Goal: Information Seeking & Learning: Learn about a topic

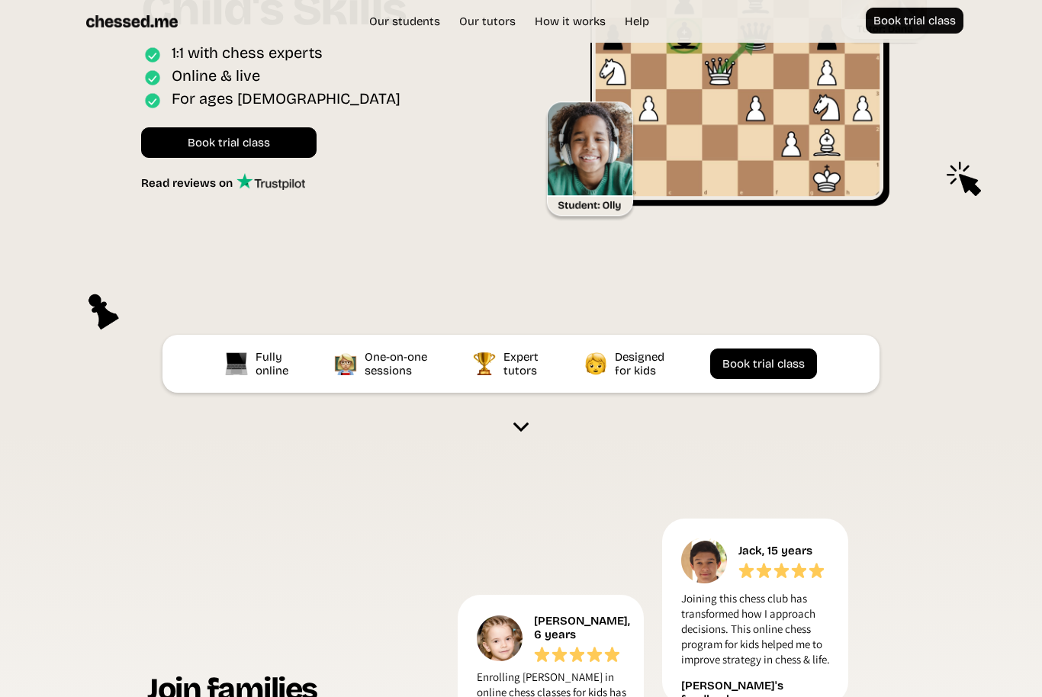
click at [519, 420] on img at bounding box center [520, 427] width 15 height 15
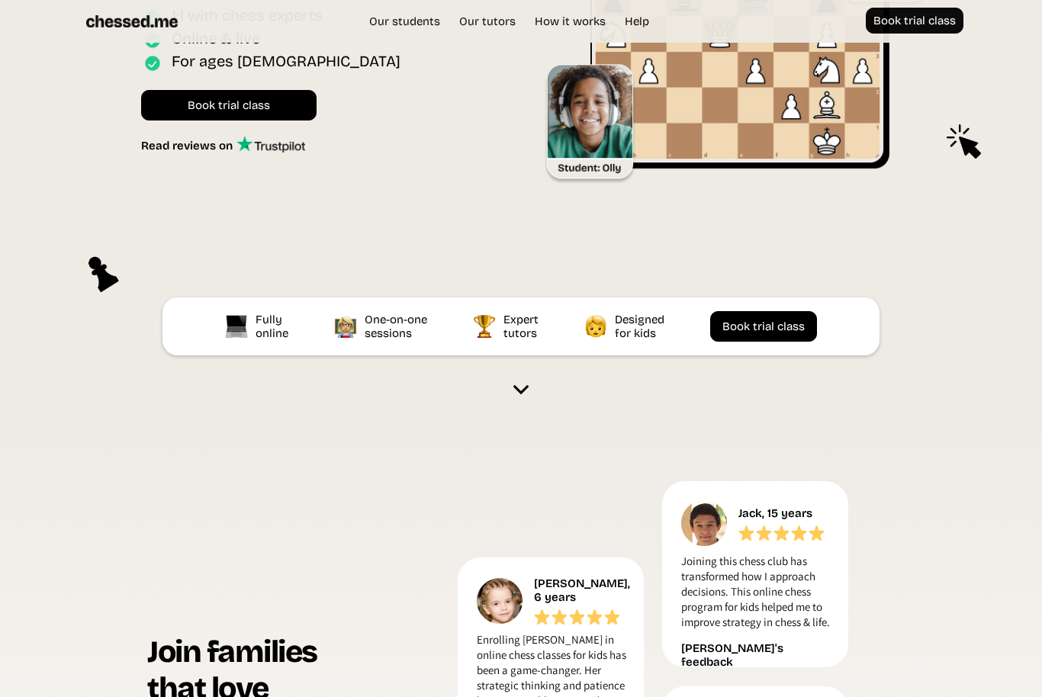
scroll to position [213, 0]
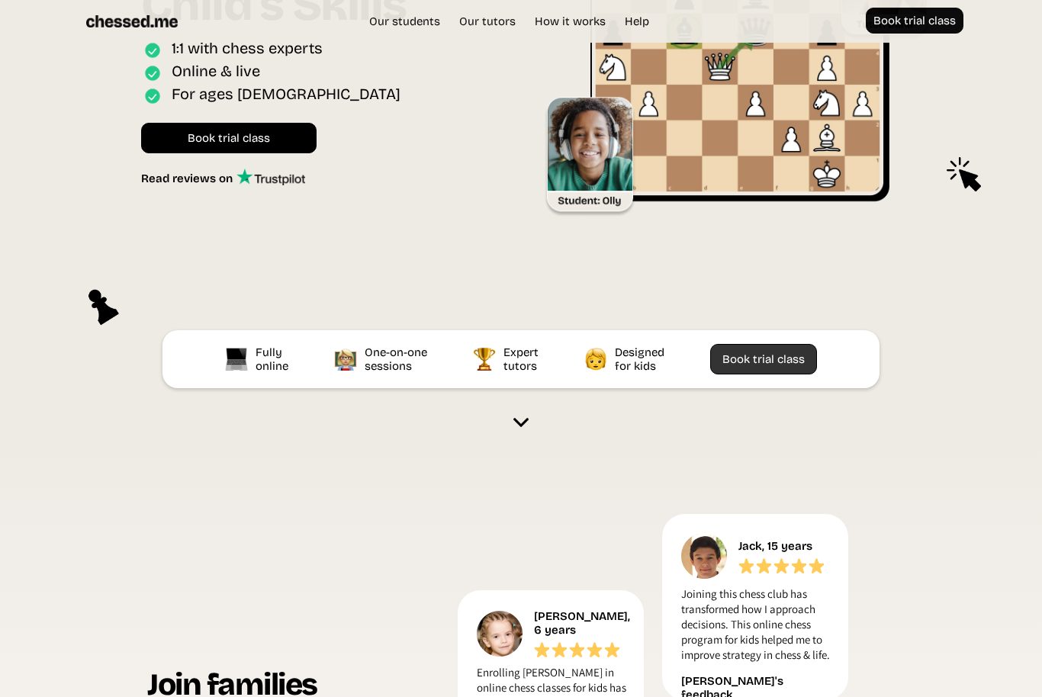
click at [792, 368] on link "Book trial class" at bounding box center [763, 359] width 107 height 30
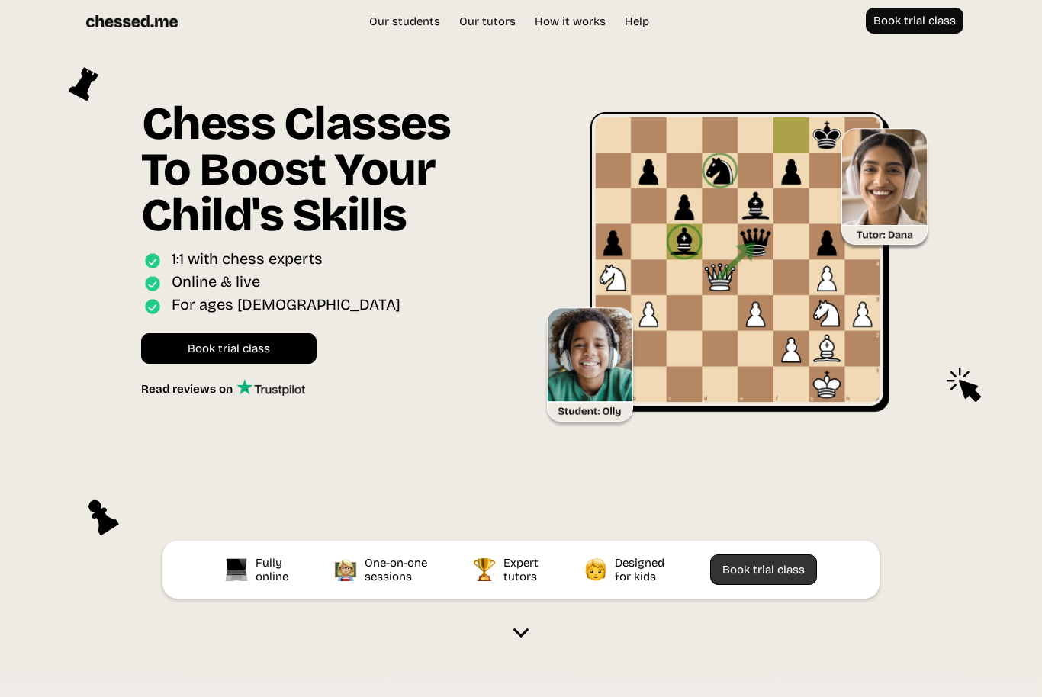
scroll to position [0, 0]
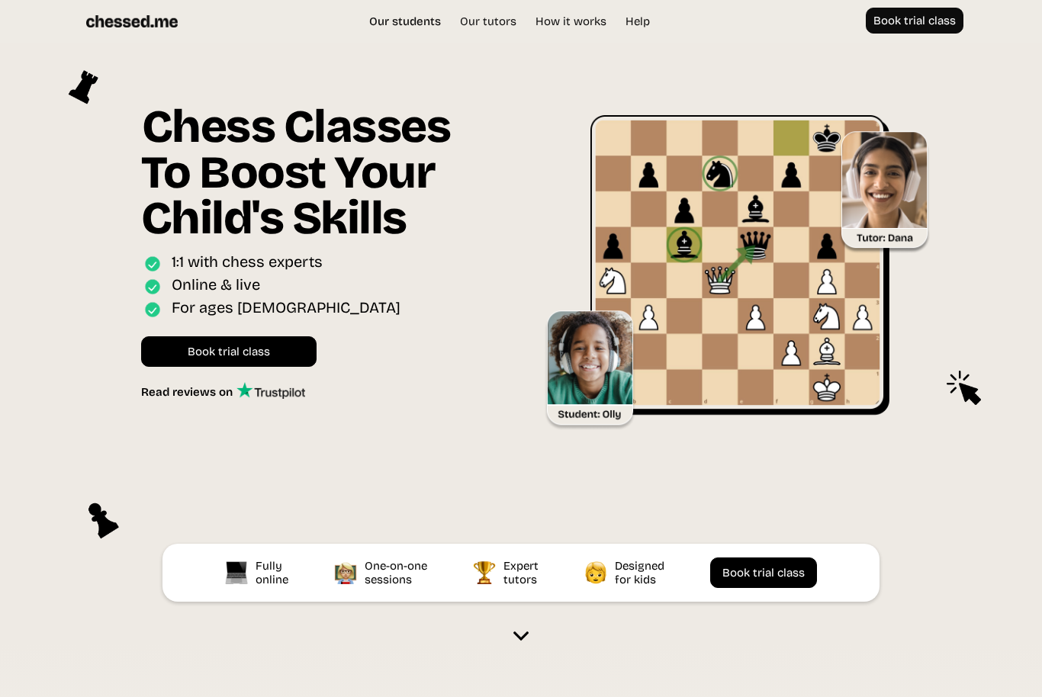
click at [399, 26] on link "Our students" at bounding box center [404, 21] width 87 height 15
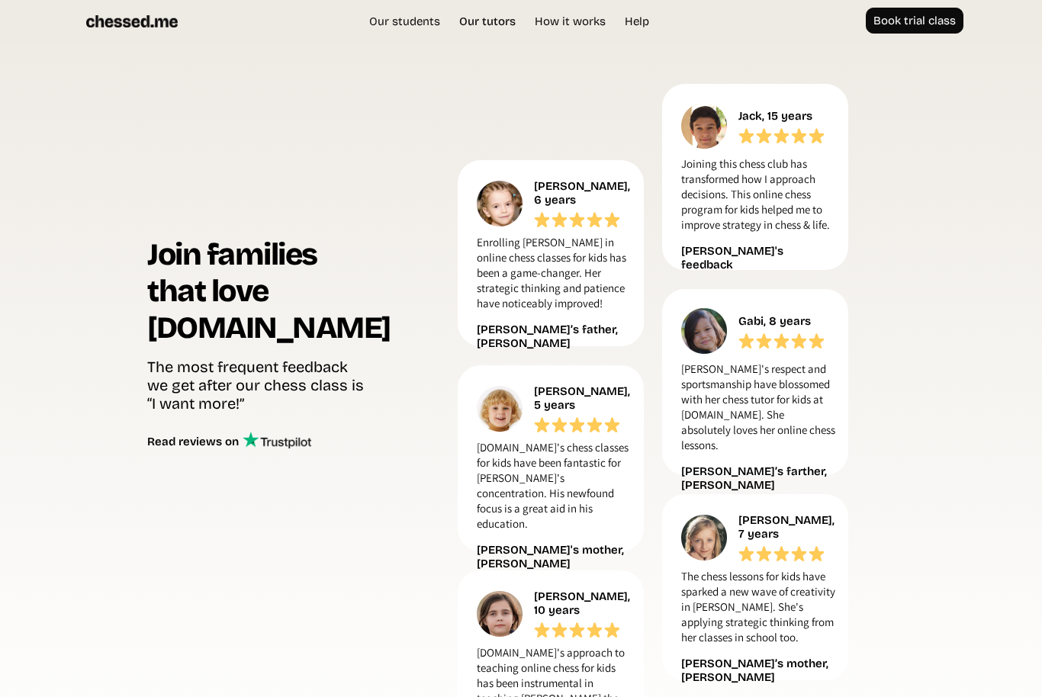
click at [485, 21] on link "Our tutors" at bounding box center [487, 21] width 72 height 15
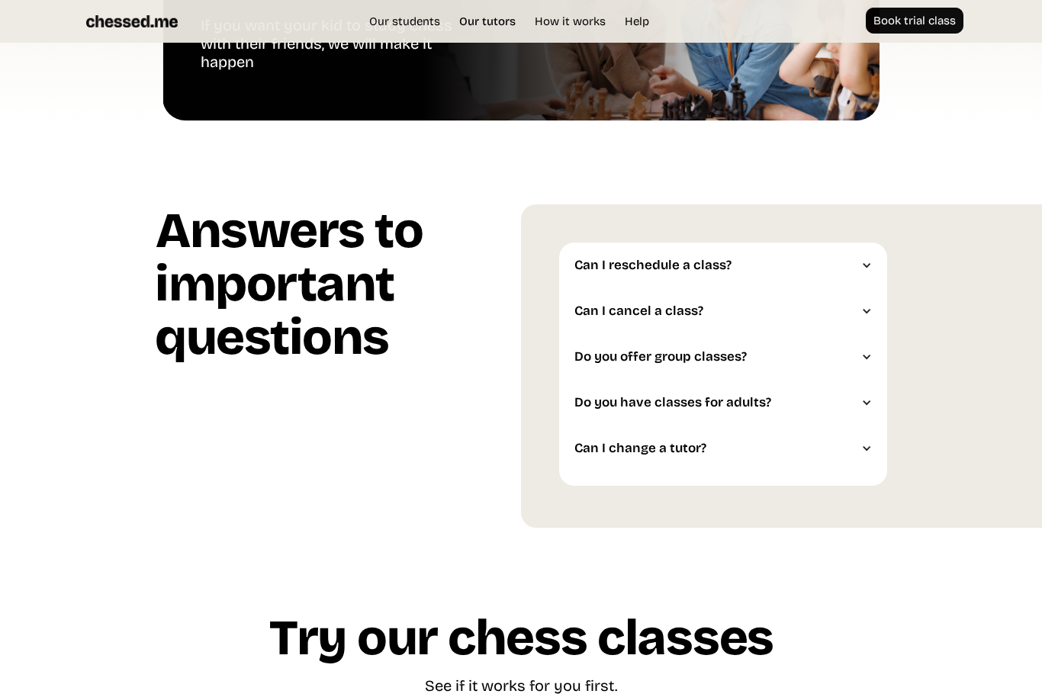
scroll to position [3491, 0]
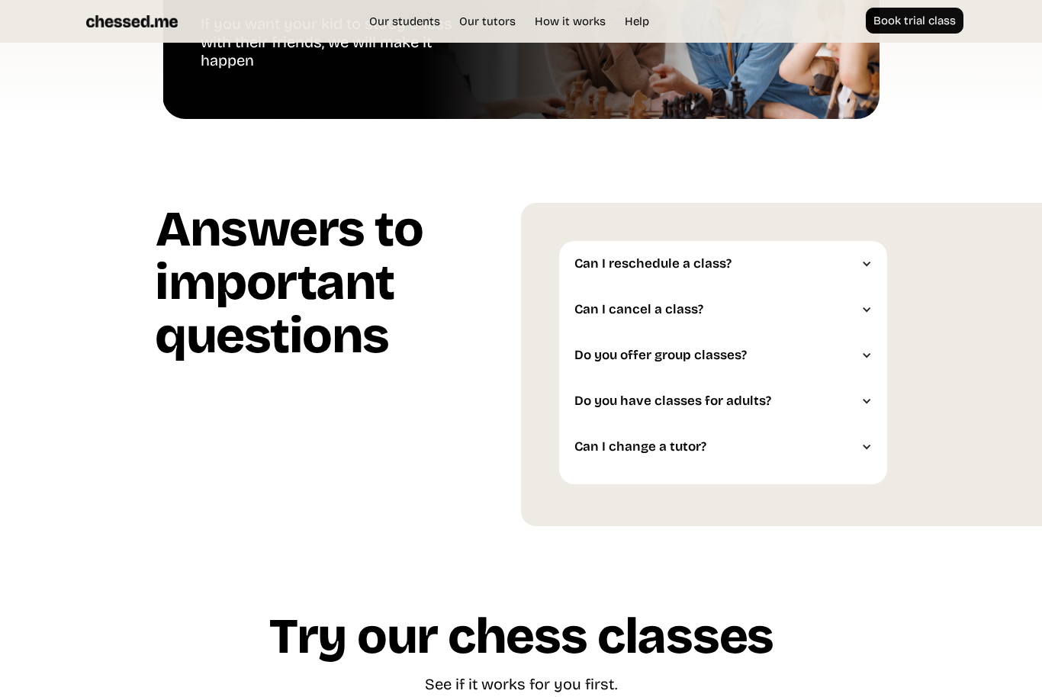
click at [866, 367] on div "Do you offer group classes?" at bounding box center [723, 355] width 328 height 46
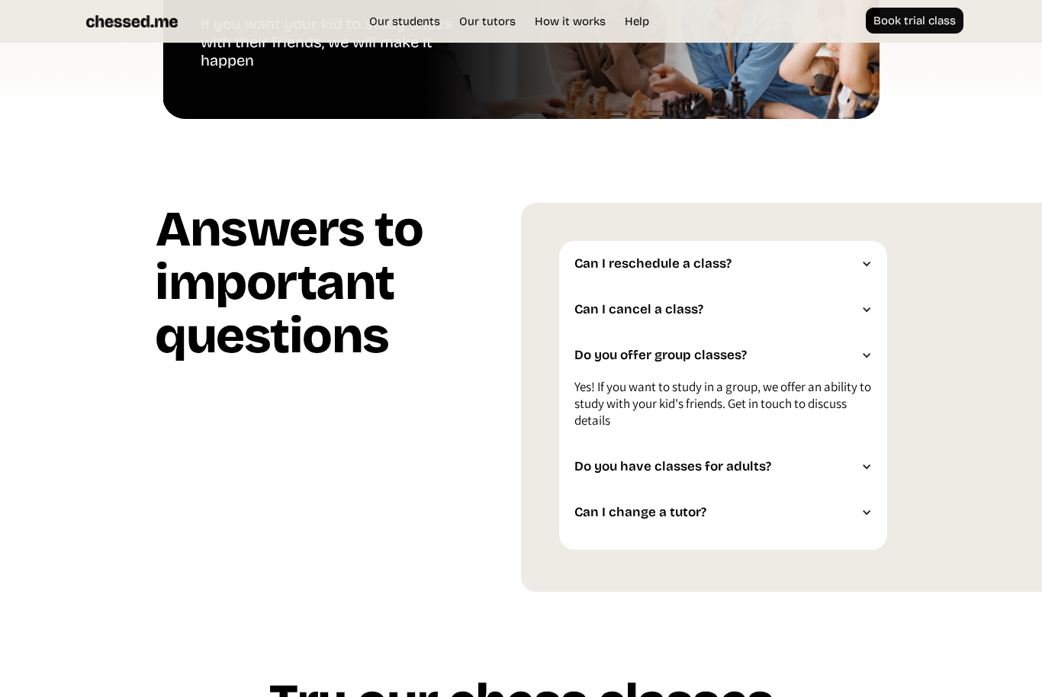
click at [859, 358] on div "Do you offer group classes?" at bounding box center [723, 355] width 328 height 46
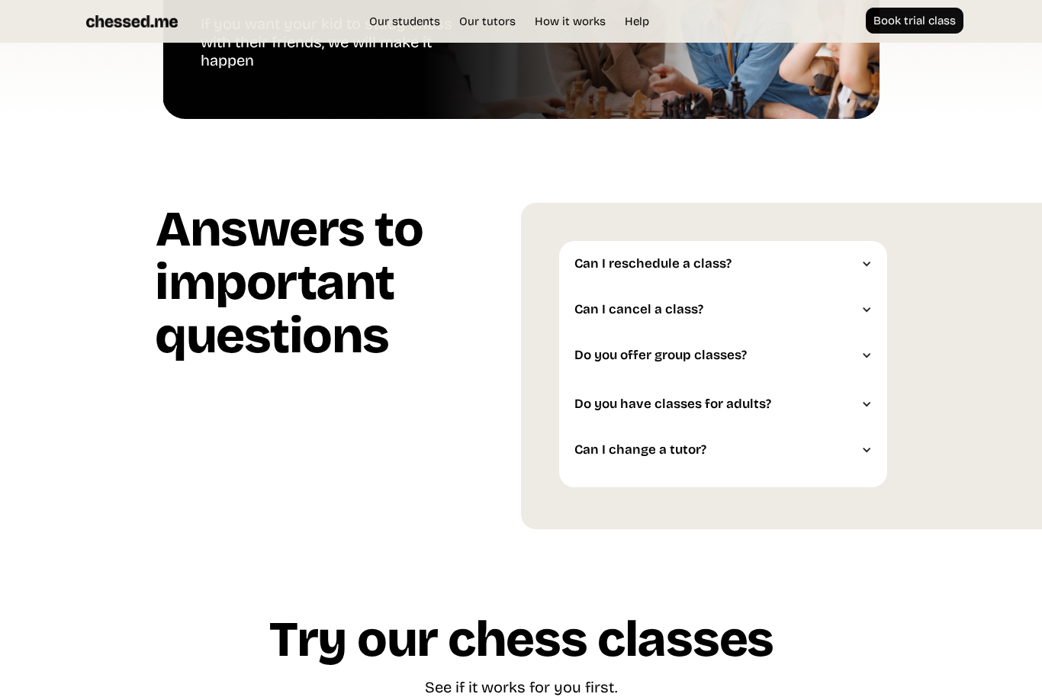
click at [859, 305] on div "Can I cancel a class?" at bounding box center [723, 310] width 328 height 46
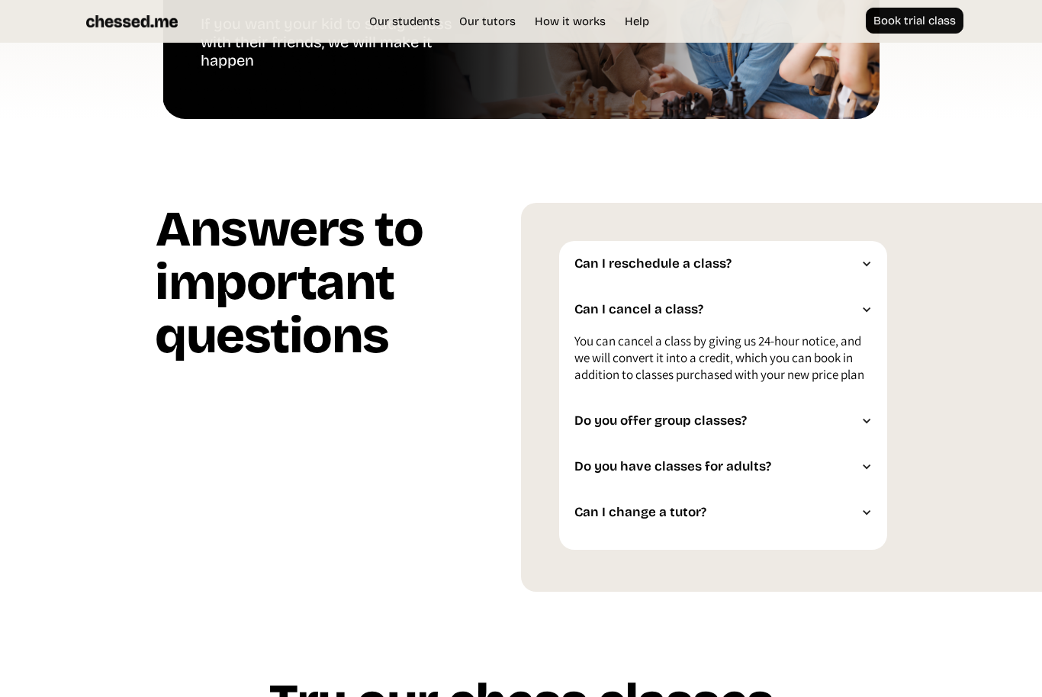
click at [857, 312] on div "Can I cancel a class?" at bounding box center [723, 310] width 328 height 46
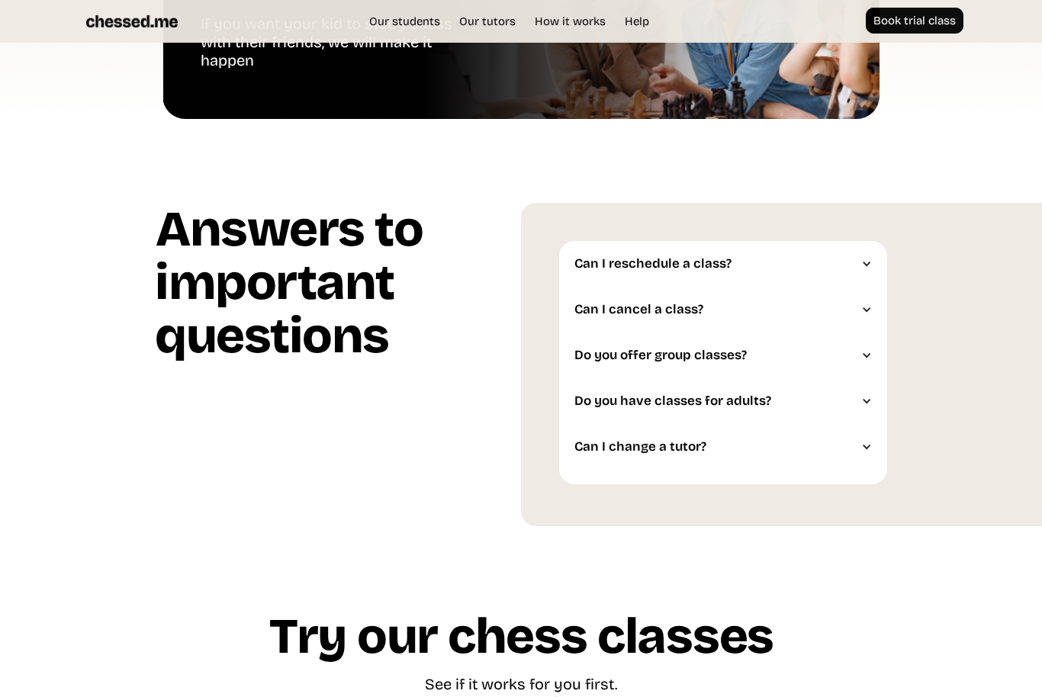
click at [844, 275] on div "Can I reschedule a class?" at bounding box center [723, 264] width 328 height 46
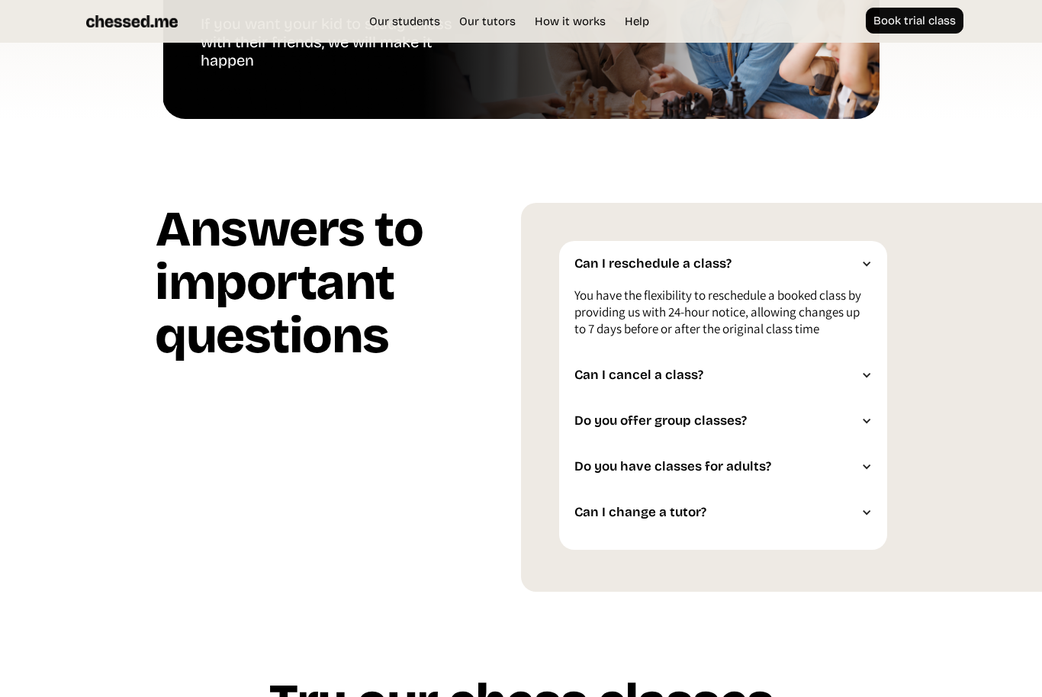
click at [868, 262] on div at bounding box center [866, 263] width 11 height 11
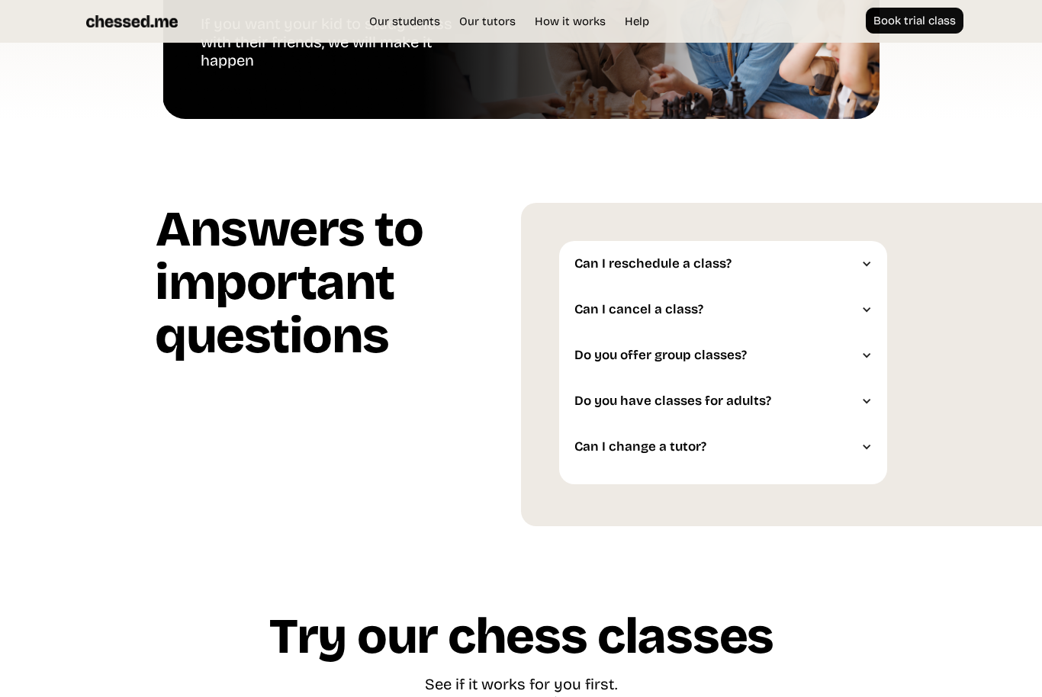
click at [864, 411] on div "Do you have classes for adults?" at bounding box center [723, 401] width 328 height 46
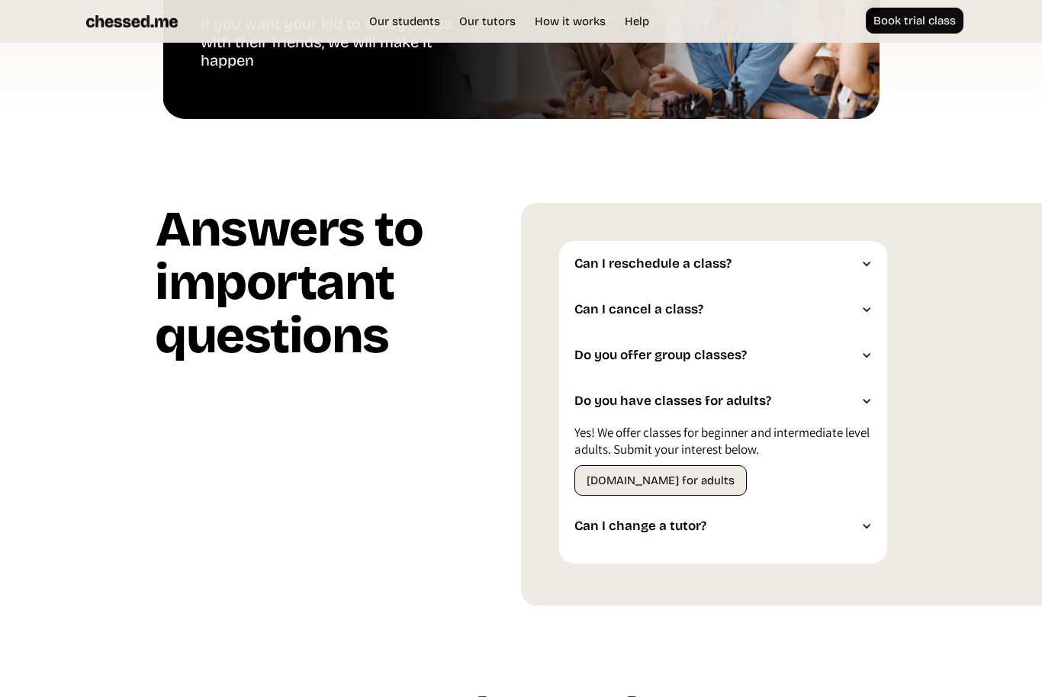
click at [872, 406] on div "Do you have classes for adults?" at bounding box center [723, 401] width 328 height 46
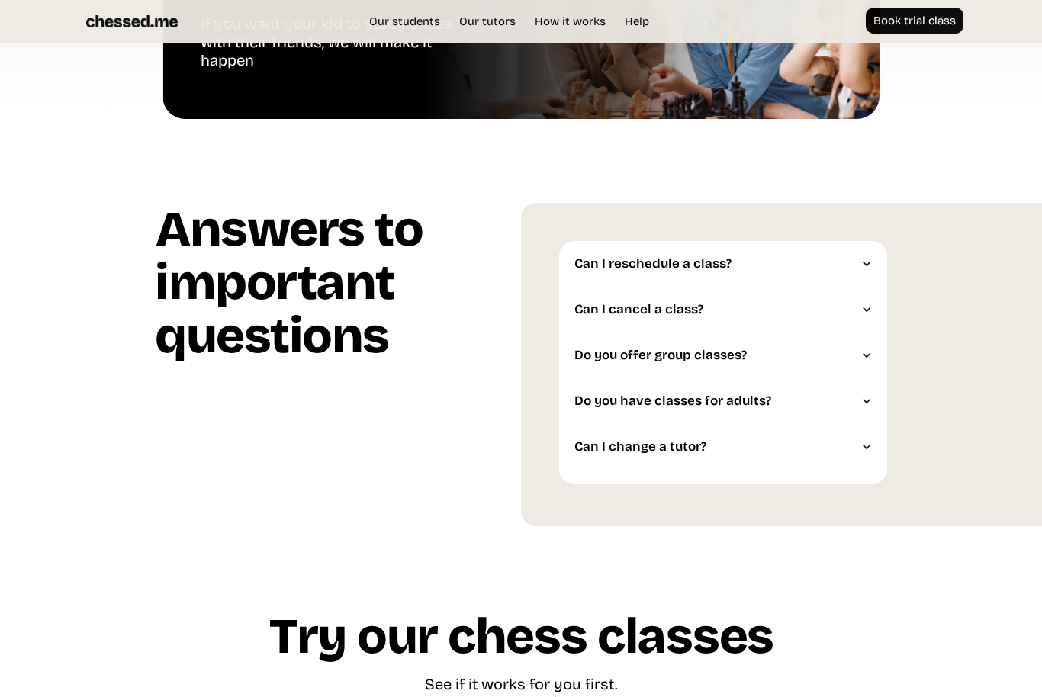
click at [868, 457] on div "Can I change a tutor?" at bounding box center [723, 447] width 328 height 46
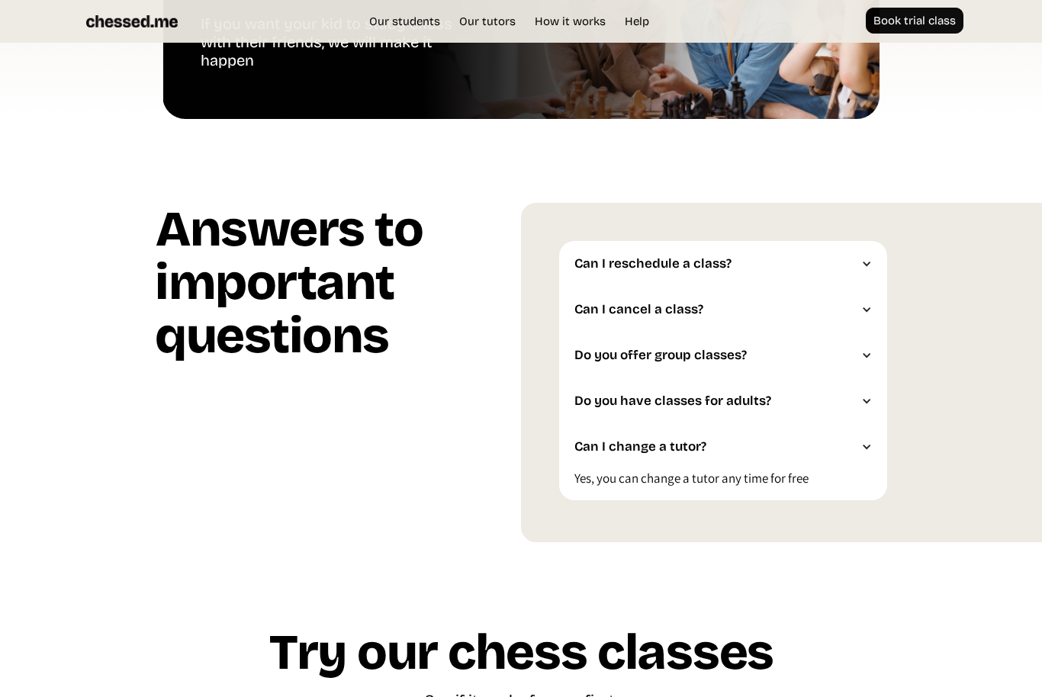
click at [870, 445] on div at bounding box center [866, 446] width 11 height 11
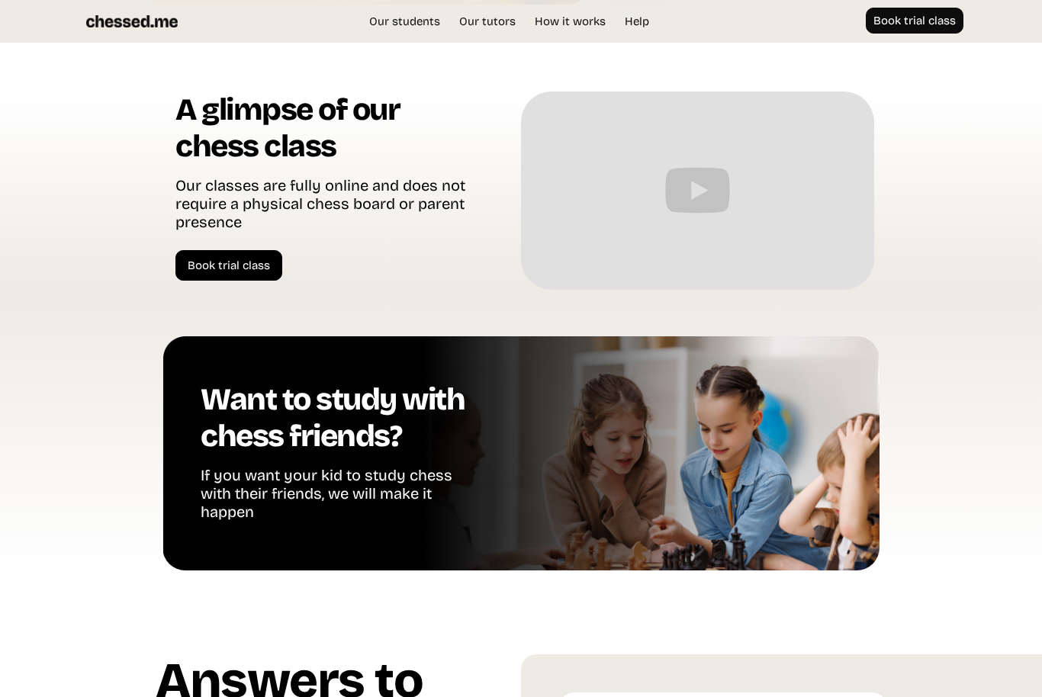
scroll to position [3038, 0]
